Goal: Task Accomplishment & Management: Use online tool/utility

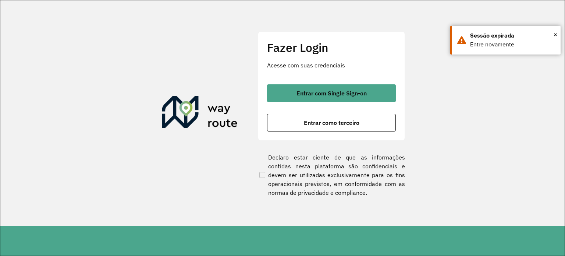
click at [290, 112] on div "Entrar com Single Sign-on Entrar como terceiro" at bounding box center [331, 107] width 129 height 47
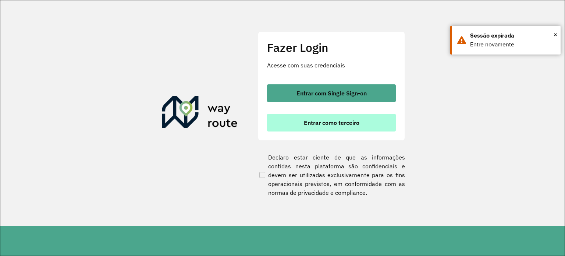
click at [293, 118] on button "Entrar como terceiro" at bounding box center [331, 123] width 129 height 18
click at [293, 120] on button "Entrar como terceiro" at bounding box center [331, 123] width 129 height 18
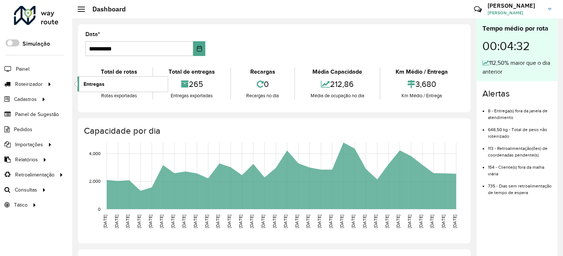
click at [86, 79] on link "Entregas" at bounding box center [123, 83] width 90 height 15
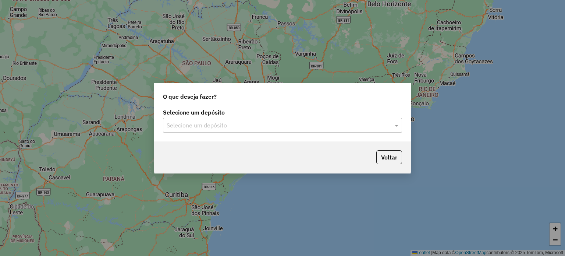
click at [313, 121] on input "text" at bounding box center [275, 125] width 217 height 9
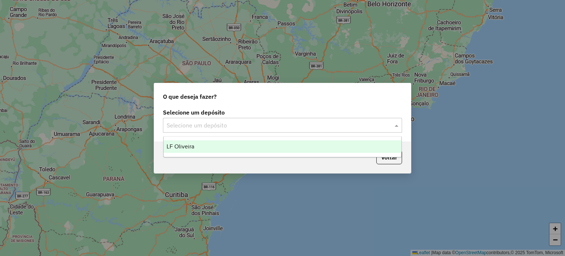
click at [311, 144] on div "LF Oliveira" at bounding box center [283, 146] width 238 height 13
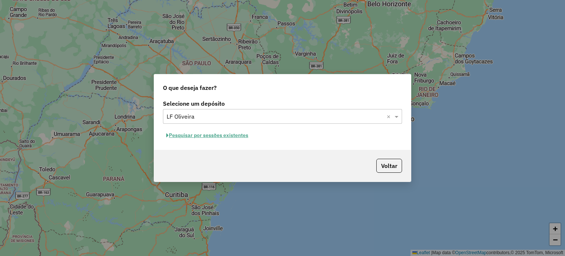
click at [235, 133] on button "Pesquisar por sessões existentes" at bounding box center [207, 134] width 89 height 11
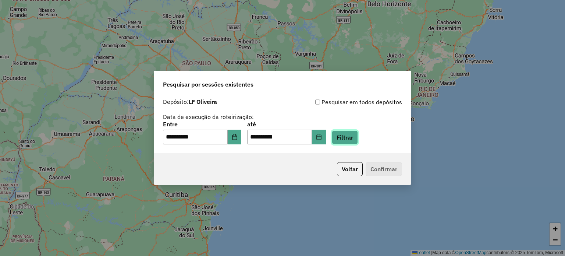
click at [343, 142] on button "Filtrar" at bounding box center [345, 137] width 26 height 14
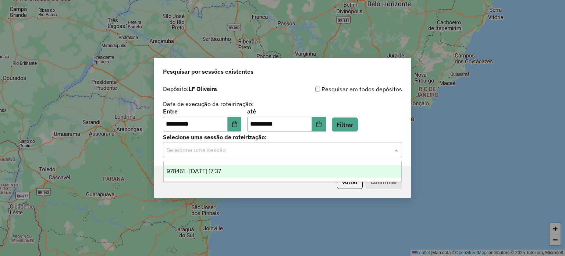
click at [303, 157] on div "Selecione uma sessão" at bounding box center [282, 149] width 239 height 15
click at [303, 165] on ng-dropdown-panel "978461 - [DATE] 17:37" at bounding box center [282, 171] width 239 height 21
click at [303, 170] on div "978461 - [DATE] 17:37" at bounding box center [283, 171] width 238 height 13
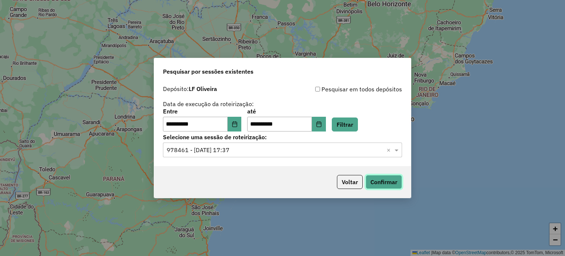
click at [370, 176] on button "Confirmar" at bounding box center [384, 182] width 36 height 14
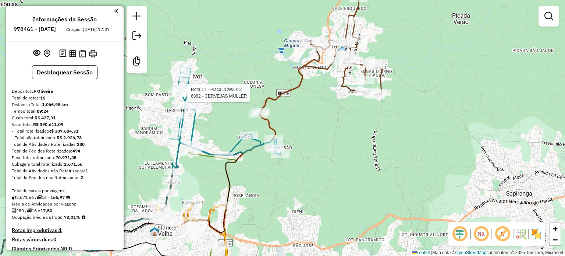
select select "**********"
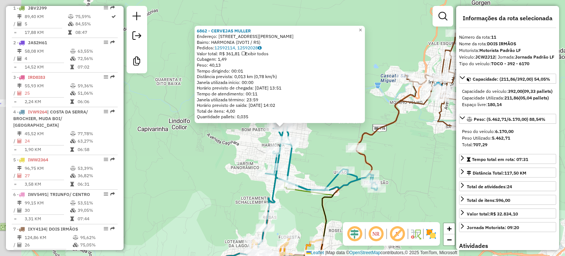
scroll to position [670, 0]
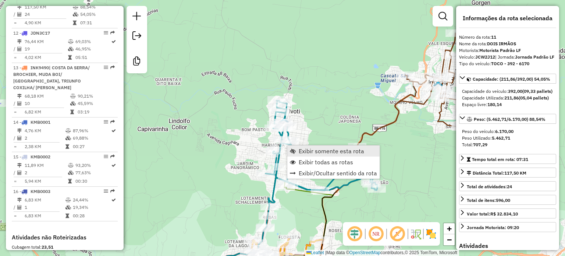
click at [304, 148] on span "Exibir somente esta rota" at bounding box center [331, 151] width 65 height 6
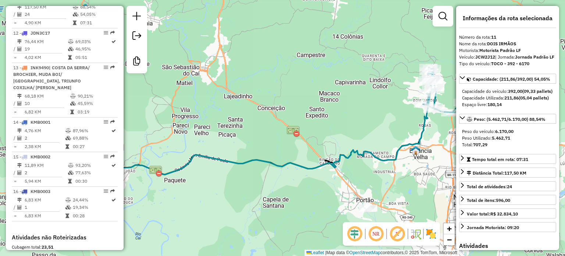
drag, startPoint x: 347, startPoint y: 141, endPoint x: 181, endPoint y: 131, distance: 166.5
click at [181, 131] on div "Janela de atendimento Grade de atendimento Capacidade Transportadoras Veículos …" at bounding box center [282, 128] width 565 height 256
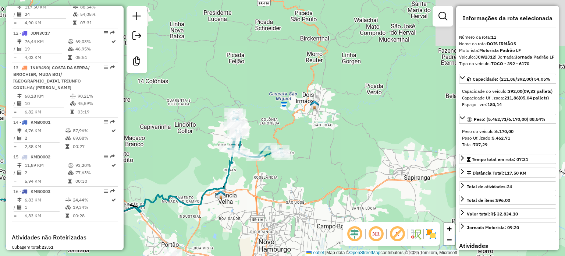
drag, startPoint x: 372, startPoint y: 132, endPoint x: 368, endPoint y: 139, distance: 8.7
click at [368, 139] on div "Janela de atendimento Grade de atendimento Capacidade Transportadoras Veículos …" at bounding box center [282, 128] width 565 height 256
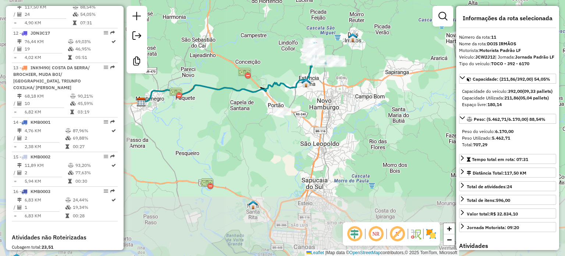
drag, startPoint x: 241, startPoint y: 177, endPoint x: 374, endPoint y: 117, distance: 145.5
click at [374, 117] on div "Janela de atendimento Grade de atendimento Capacidade Transportadoras Veículos …" at bounding box center [282, 128] width 565 height 256
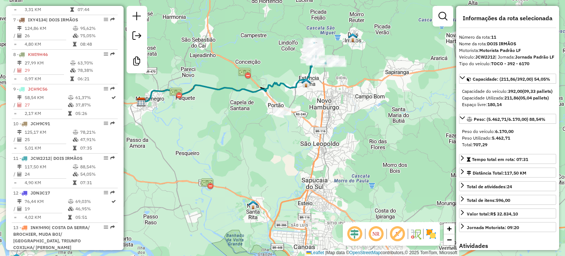
scroll to position [486, 0]
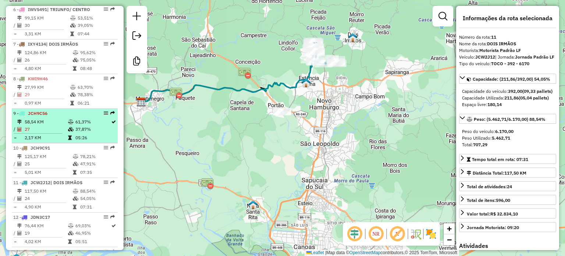
click at [53, 129] on li "9 - JCH9C56 58,54 KM 61,37% / 27 37,87% = 2,17 KM 05:26" at bounding box center [65, 125] width 106 height 35
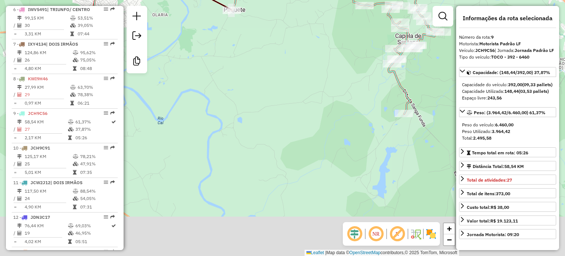
drag, startPoint x: 270, startPoint y: 179, endPoint x: 276, endPoint y: 92, distance: 86.6
click at [236, 86] on div "Janela de atendimento Grade de atendimento Capacidade Transportadoras Veículos …" at bounding box center [282, 128] width 565 height 256
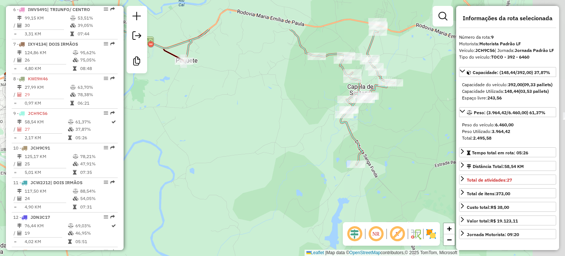
drag, startPoint x: 428, startPoint y: 88, endPoint x: 375, endPoint y: 145, distance: 78.3
click at [375, 145] on div "Janela de atendimento Grade de atendimento Capacidade Transportadoras Veículos …" at bounding box center [282, 128] width 565 height 256
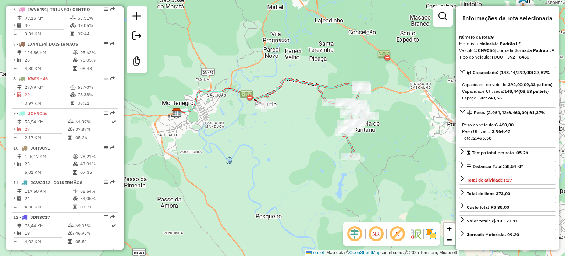
drag, startPoint x: 407, startPoint y: 127, endPoint x: 372, endPoint y: 148, distance: 41.1
click at [372, 148] on div "Janela de atendimento Grade de atendimento Capacidade Transportadoras Veículos …" at bounding box center [282, 128] width 565 height 256
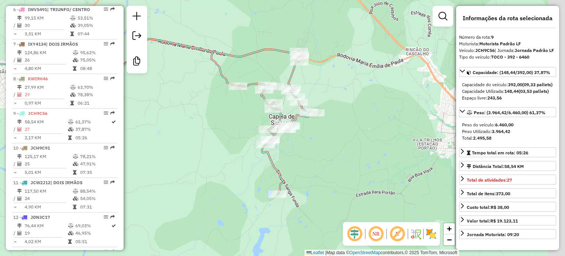
drag, startPoint x: 375, startPoint y: 164, endPoint x: 220, endPoint y: 187, distance: 156.5
click at [207, 197] on div "Janela de atendimento Grade de atendimento Capacidade Transportadoras Veículos …" at bounding box center [282, 128] width 565 height 256
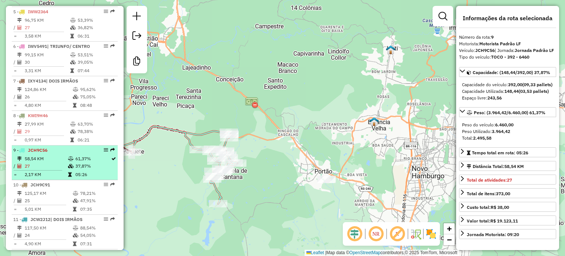
scroll to position [413, 0]
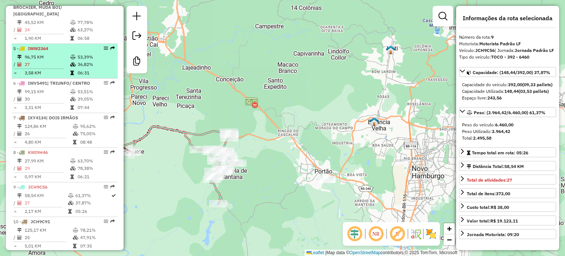
click at [43, 68] on td "27" at bounding box center [47, 64] width 46 height 7
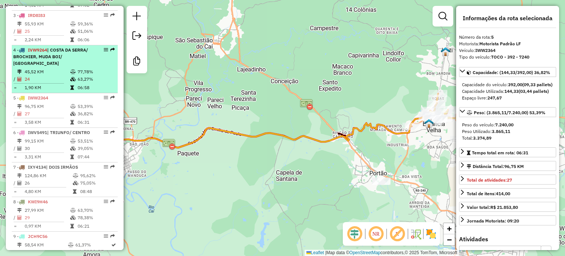
scroll to position [376, 0]
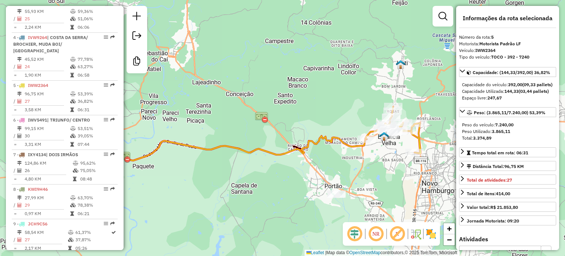
drag, startPoint x: 324, startPoint y: 172, endPoint x: 244, endPoint y: 185, distance: 81.3
click at [244, 185] on div "Janela de atendimento Grade de atendimento Capacidade Transportadoras Veículos …" at bounding box center [282, 128] width 565 height 256
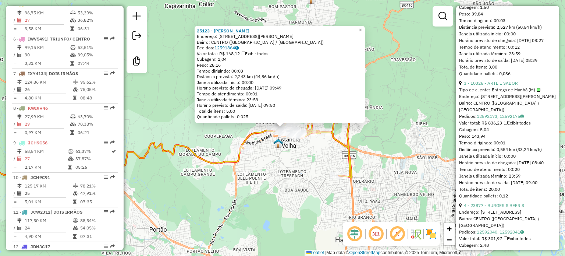
scroll to position [588, 0]
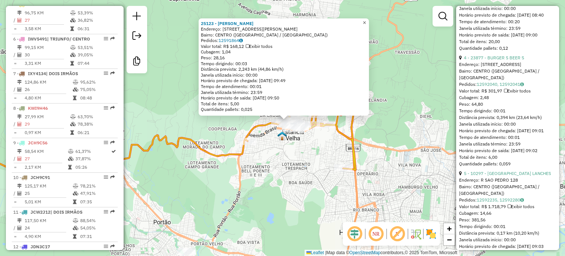
click at [366, 22] on span "×" at bounding box center [364, 22] width 3 height 6
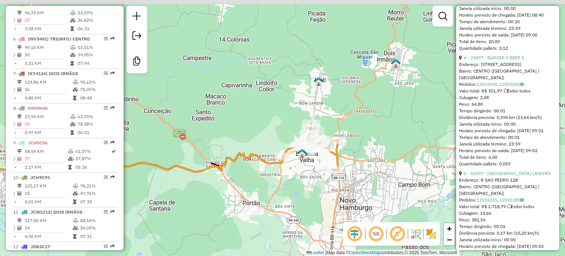
drag, startPoint x: 338, startPoint y: 169, endPoint x: 303, endPoint y: 198, distance: 46.0
click at [303, 198] on div "Janela de atendimento Grade de atendimento Capacidade Transportadoras Veículos …" at bounding box center [282, 128] width 565 height 256
